Goal: Task Accomplishment & Management: Manage account settings

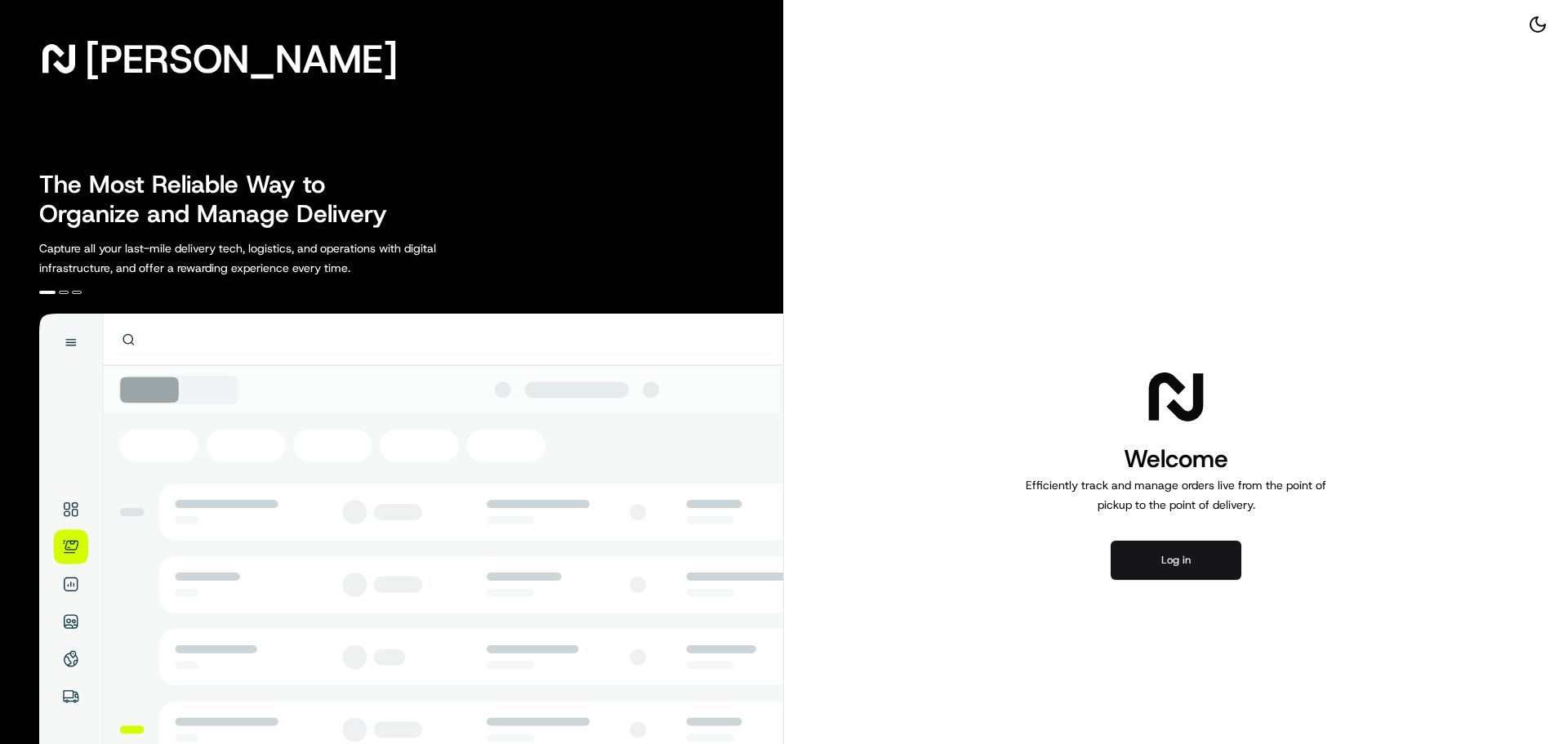
click at [1211, 568] on button "Log in" at bounding box center [1176, 560] width 131 height 40
click at [1171, 557] on button "Log in" at bounding box center [1176, 560] width 131 height 40
click at [1191, 554] on button "Log in" at bounding box center [1176, 560] width 131 height 40
click at [1203, 558] on button "Log in" at bounding box center [1176, 560] width 131 height 40
